Goal: Navigation & Orientation: Understand site structure

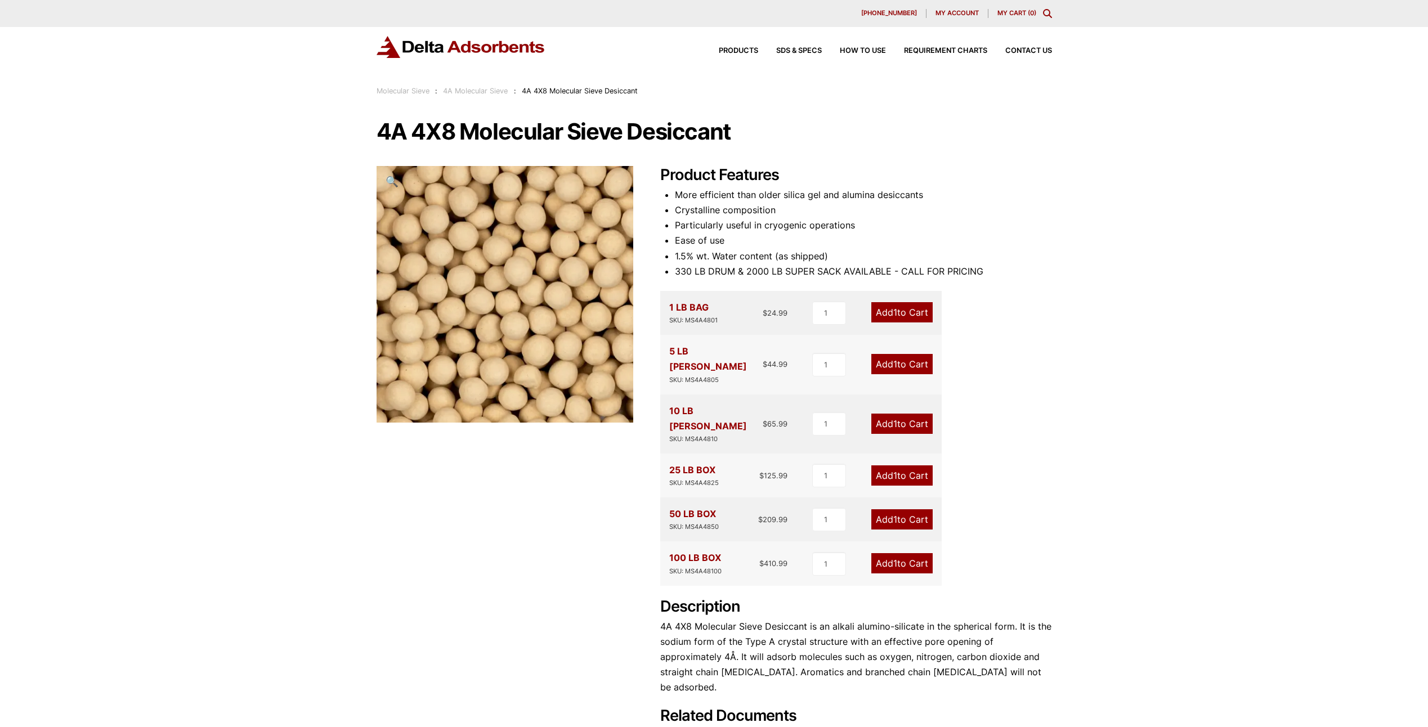
click at [1002, 127] on h1 "4A 4X8 Molecular Sieve Desiccant" at bounding box center [714, 132] width 675 height 24
click at [484, 93] on link "4A Molecular Sieve" at bounding box center [475, 91] width 65 height 8
click at [1116, 309] on div "Our website has detected that you are using an outdated browser that will preve…" at bounding box center [714, 515] width 1428 height 1031
click at [406, 553] on div "4A 4X8 Molecular Sieve Desiccant 🔍 Product Features More efficient than older s…" at bounding box center [714, 439] width 675 height 639
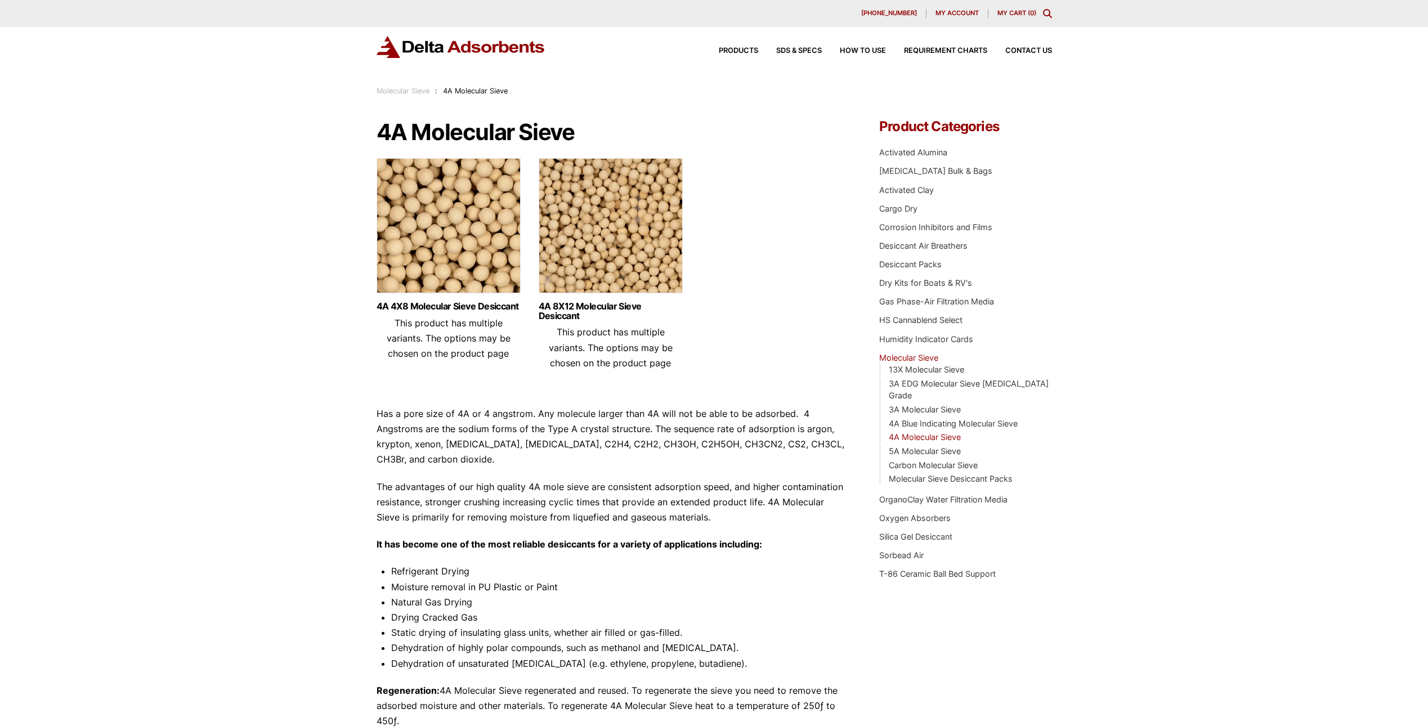
click at [418, 91] on link "Molecular Sieve" at bounding box center [403, 91] width 53 height 8
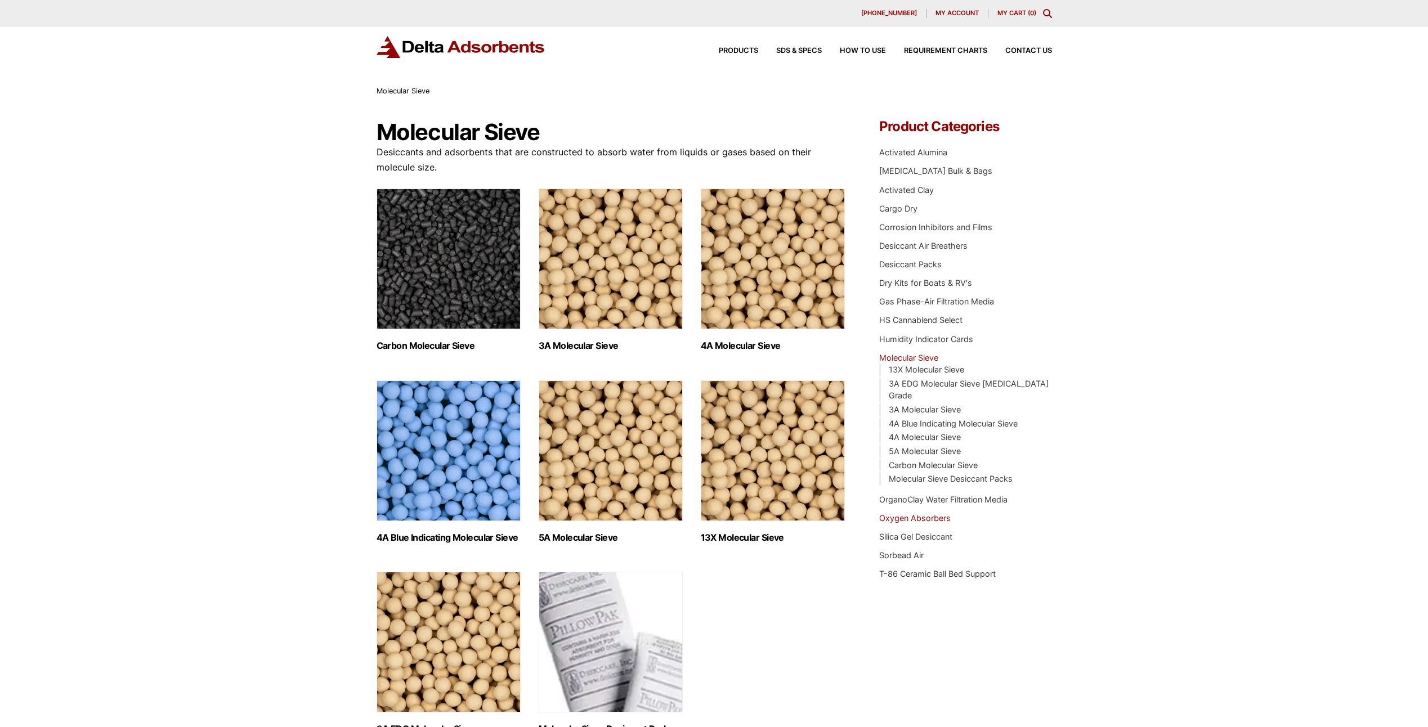
click at [926, 513] on link "Oxygen Absorbers" at bounding box center [914, 518] width 71 height 10
